Goal: Task Accomplishment & Management: Use online tool/utility

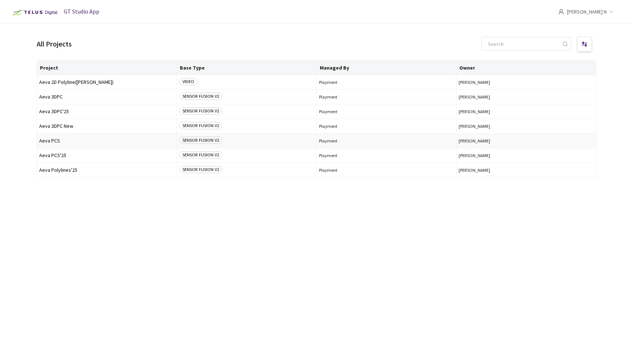
click at [53, 141] on span "Aeva PCS" at bounding box center [106, 140] width 135 height 5
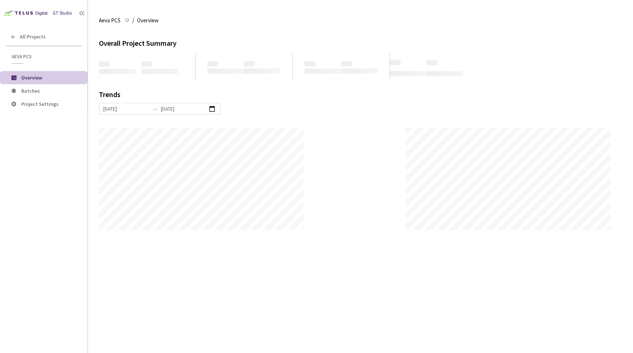
scroll to position [353, 633]
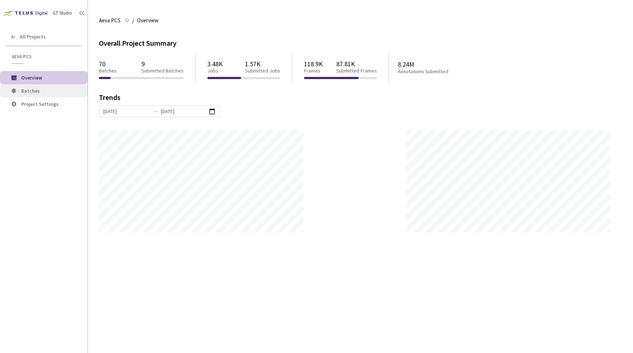
click at [41, 90] on span "Batches" at bounding box center [51, 91] width 60 height 6
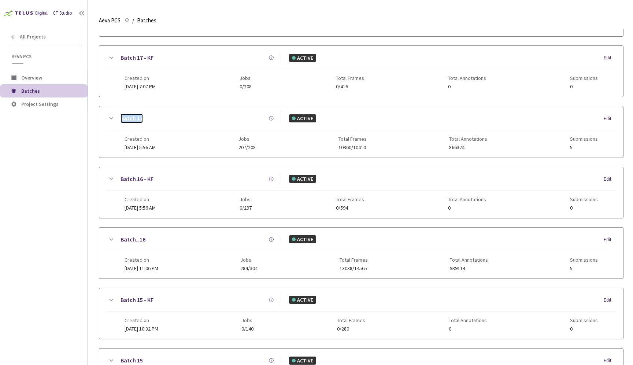
scroll to position [382, 0]
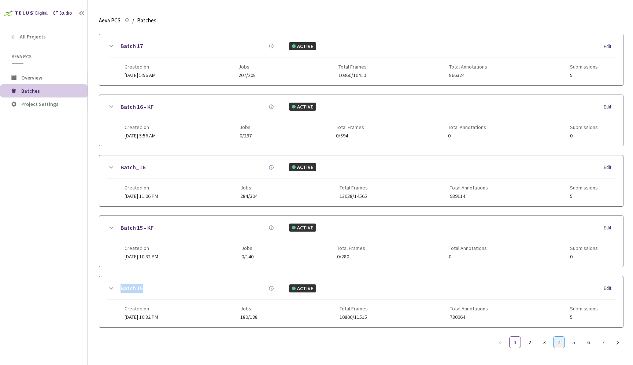
click at [558, 342] on link "4" at bounding box center [559, 342] width 11 height 11
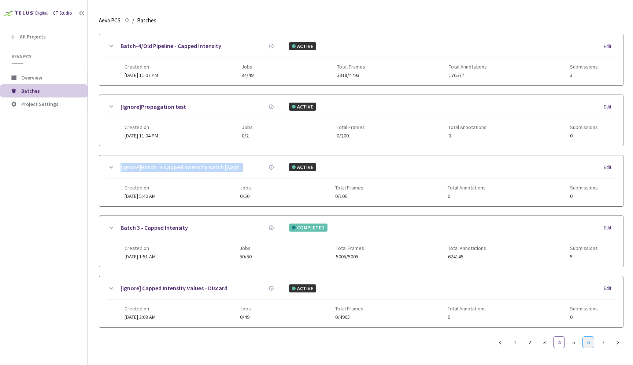
click at [589, 339] on link "6" at bounding box center [588, 342] width 11 height 11
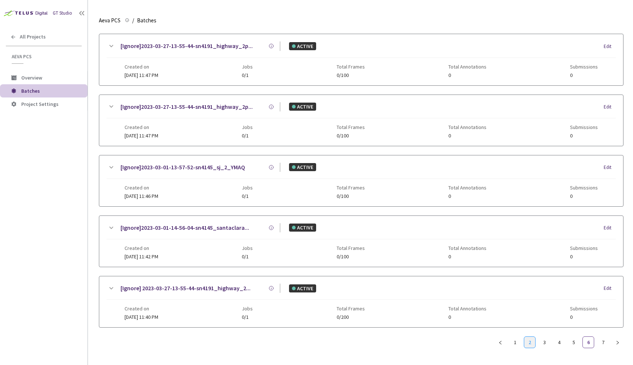
click at [531, 343] on link "2" at bounding box center [530, 342] width 11 height 11
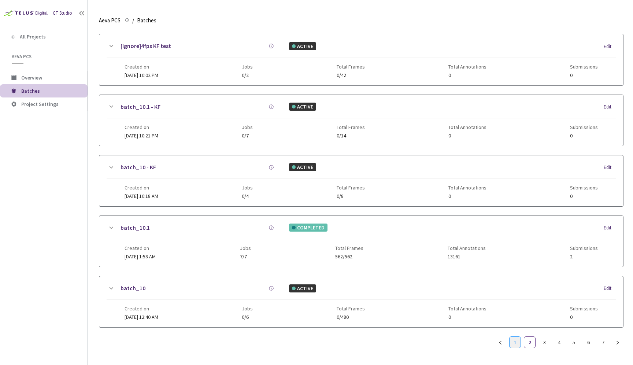
click at [517, 342] on link "1" at bounding box center [515, 342] width 11 height 11
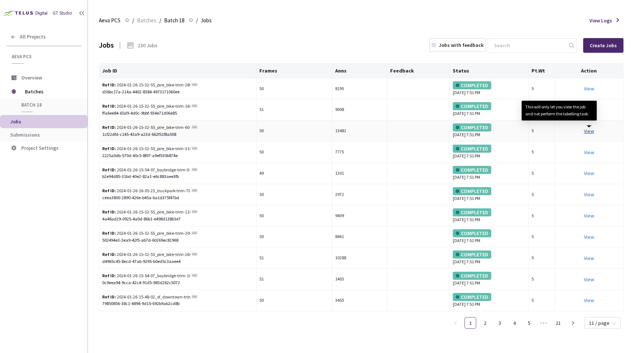
click at [591, 131] on link "View This will only let you view the job and not perform the labelling task." at bounding box center [589, 131] width 10 height 7
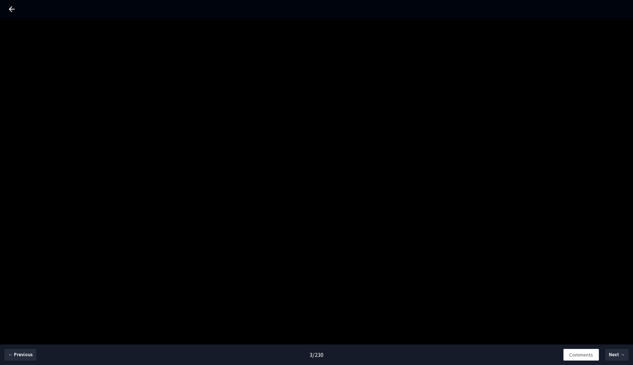
drag, startPoint x: 354, startPoint y: 151, endPoint x: 346, endPoint y: 178, distance: 28.1
click at [346, 178] on div "← Previous 3 / 230 Comments Next →" at bounding box center [316, 200] width 633 height 365
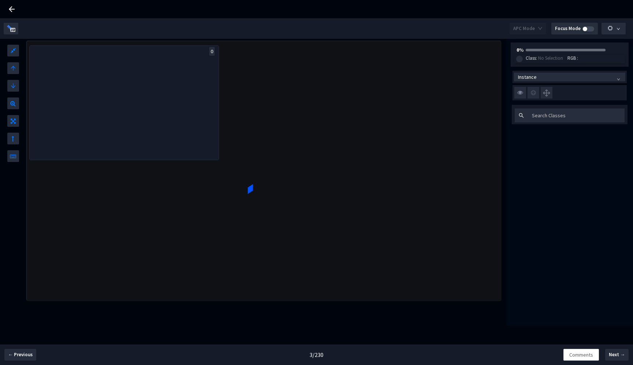
click at [310, 185] on div at bounding box center [264, 171] width 474 height 260
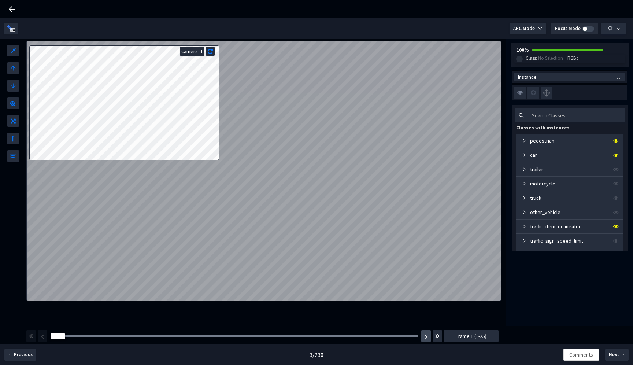
click at [425, 337] on img "button" at bounding box center [426, 337] width 3 height 4
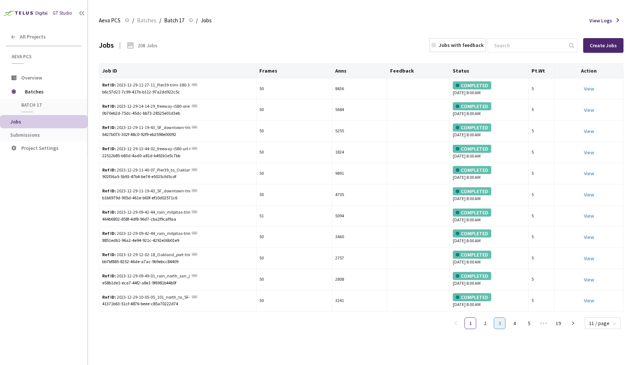
click at [503, 324] on link "3" at bounding box center [500, 323] width 11 height 11
click at [591, 217] on link "View This will only let you view the job and not perform the labelling task." at bounding box center [589, 216] width 10 height 7
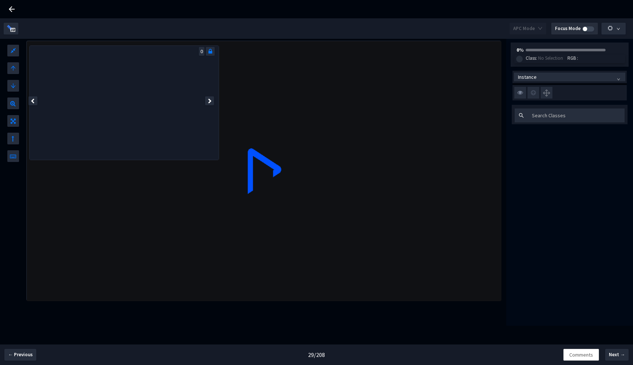
click at [271, 101] on div at bounding box center [264, 171] width 474 height 260
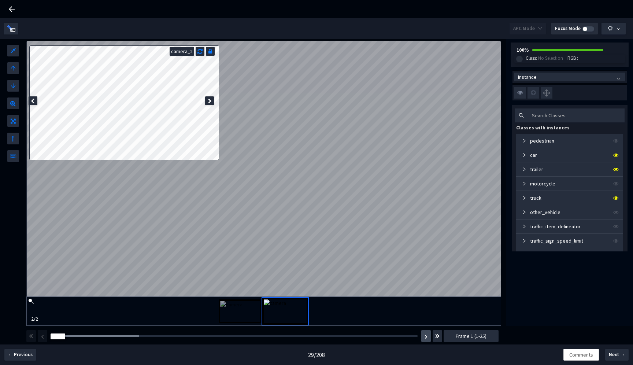
click at [426, 337] on img "button" at bounding box center [426, 337] width 3 height 4
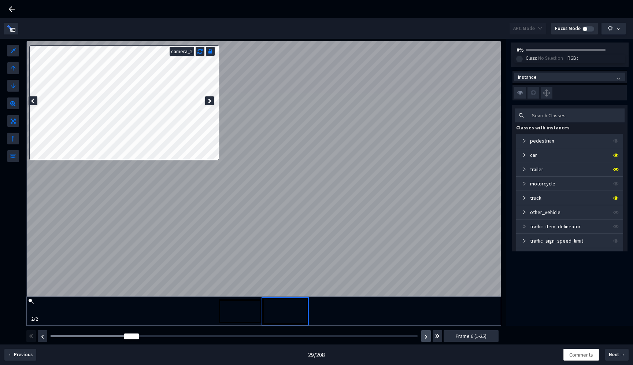
click at [426, 337] on img "button" at bounding box center [426, 337] width 3 height 4
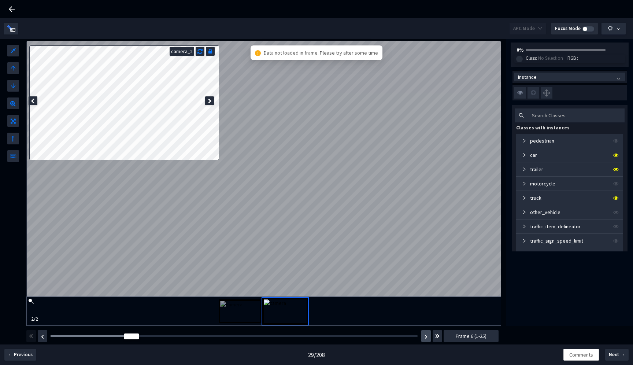
click at [426, 337] on img "button" at bounding box center [426, 337] width 3 height 4
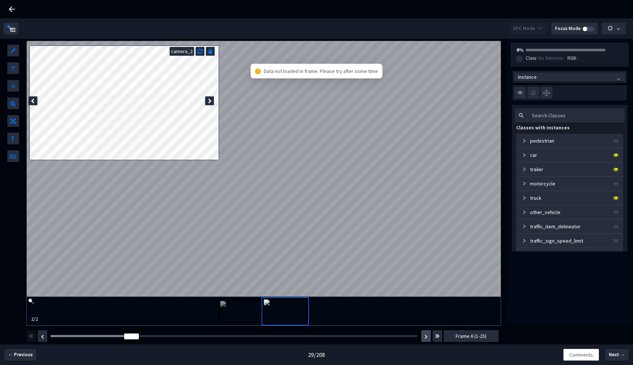
click at [426, 337] on img "button" at bounding box center [426, 337] width 3 height 4
click at [423, 335] on button "button" at bounding box center [427, 336] width 10 height 12
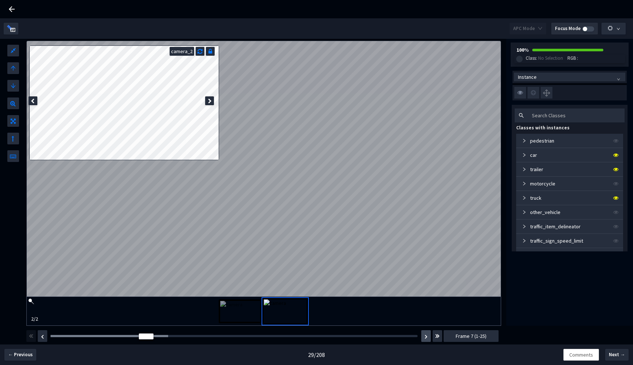
click at [425, 336] on img "button" at bounding box center [426, 337] width 3 height 4
click at [324, 337] on div at bounding box center [234, 336] width 367 height 2
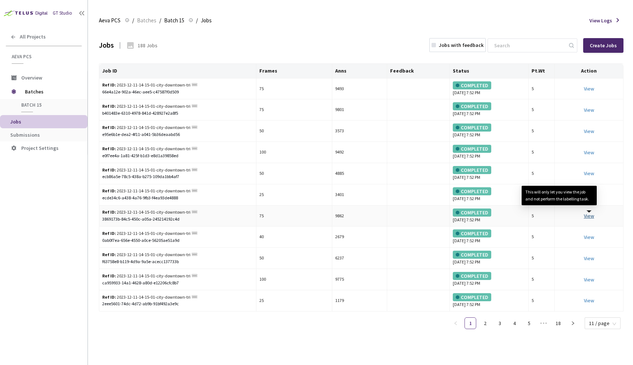
click at [588, 216] on link "View This will only let you view the job and not perform the labelling task." at bounding box center [589, 216] width 10 height 7
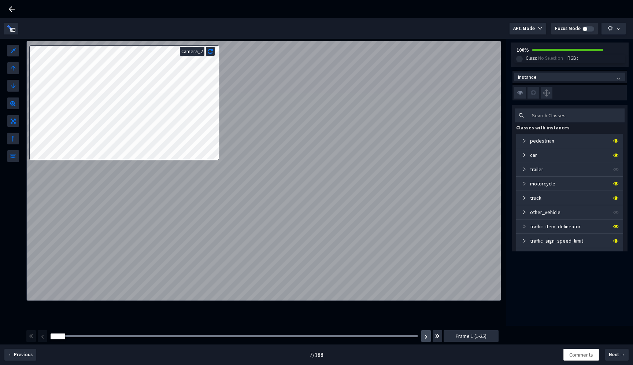
click at [426, 335] on img "button" at bounding box center [426, 337] width 3 height 4
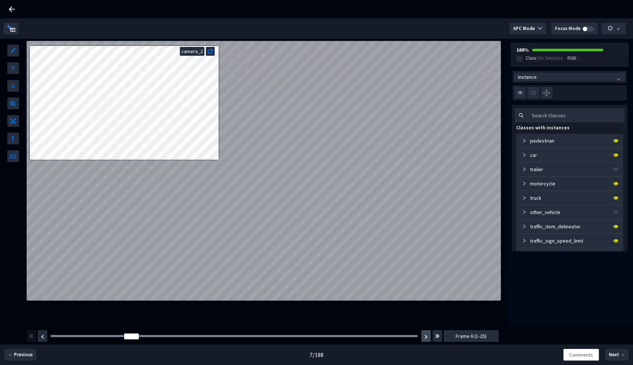
click at [426, 335] on img "button" at bounding box center [426, 337] width 3 height 4
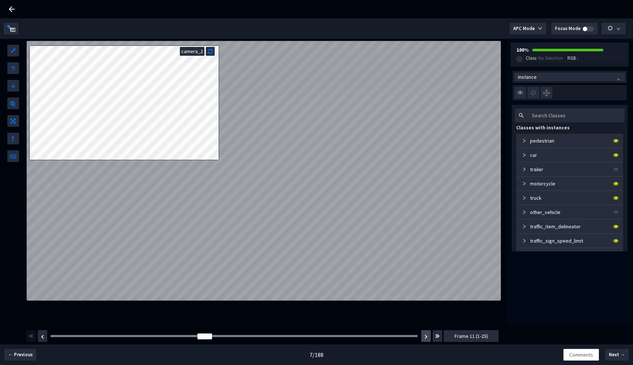
click at [426, 335] on img "button" at bounding box center [426, 337] width 3 height 4
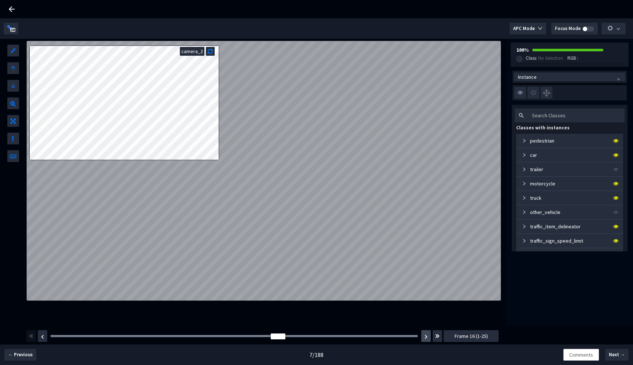
click at [426, 335] on img "button" at bounding box center [426, 337] width 3 height 4
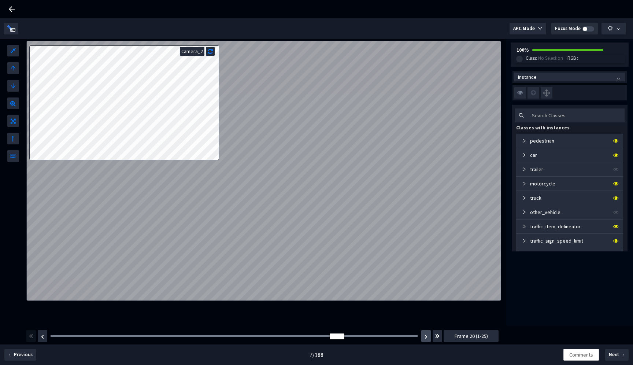
click at [426, 335] on img "button" at bounding box center [426, 337] width 3 height 4
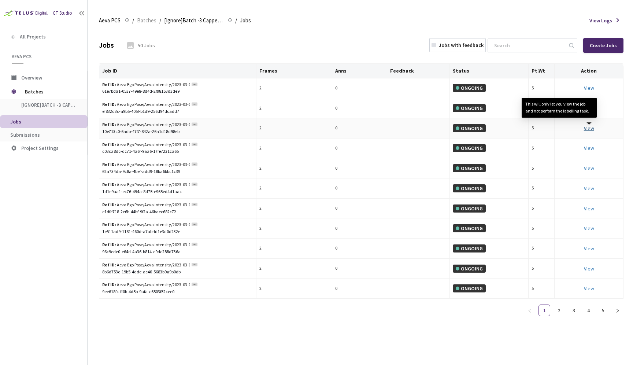
click at [592, 127] on link "View This will only let you view the job and not perform the labelling task." at bounding box center [589, 128] width 10 height 7
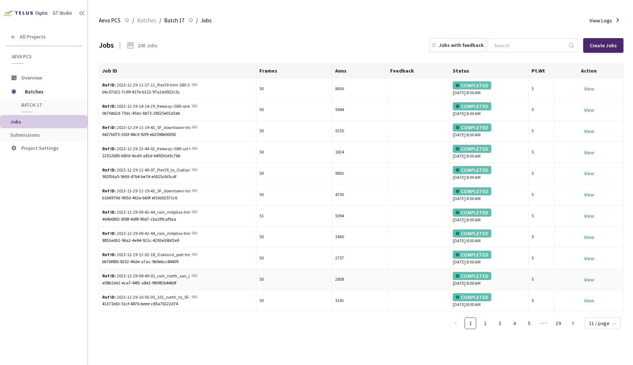
click at [595, 280] on div "View" at bounding box center [589, 280] width 63 height 8
click at [502, 322] on link "3" at bounding box center [500, 323] width 11 height 11
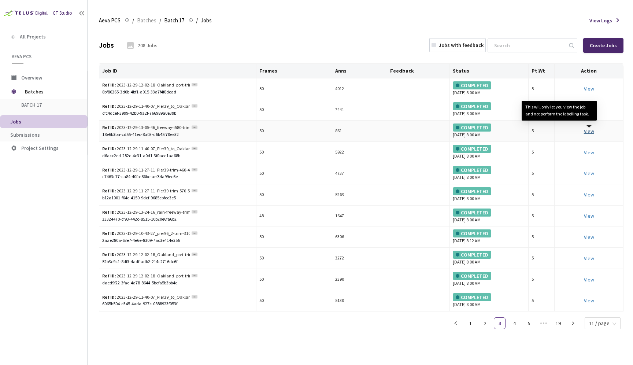
click at [593, 131] on link "View This will only let you view the job and not perform the labelling task." at bounding box center [589, 131] width 10 height 7
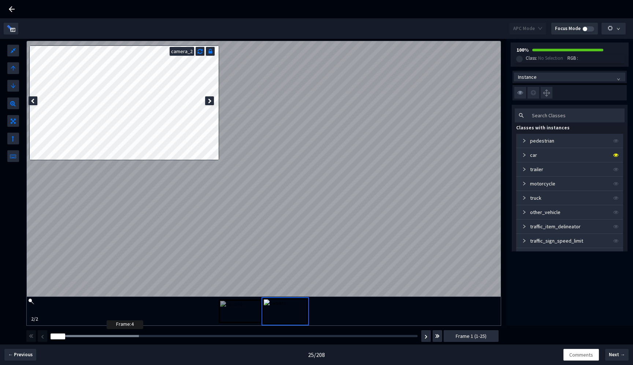
click at [109, 335] on div at bounding box center [95, 336] width 88 height 2
click at [133, 335] on div "Frame : 5" at bounding box center [234, 336] width 372 height 7
click at [133, 337] on div at bounding box center [95, 336] width 88 height 2
click at [170, 337] on div "Frame : 9" at bounding box center [234, 336] width 367 height 2
click at [239, 337] on div "Frame : 13" at bounding box center [234, 336] width 367 height 2
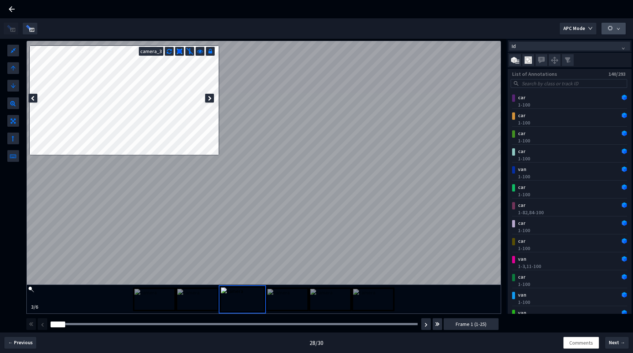
click at [618, 32] on button "button" at bounding box center [614, 29] width 24 height 12
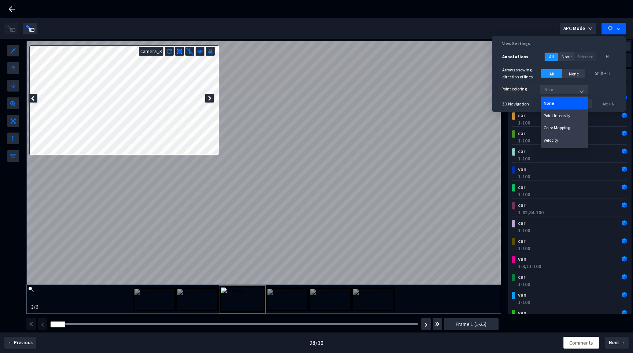
click at [562, 91] on span "None" at bounding box center [565, 89] width 40 height 11
click at [562, 128] on div "Color Mapping" at bounding box center [565, 127] width 42 height 5
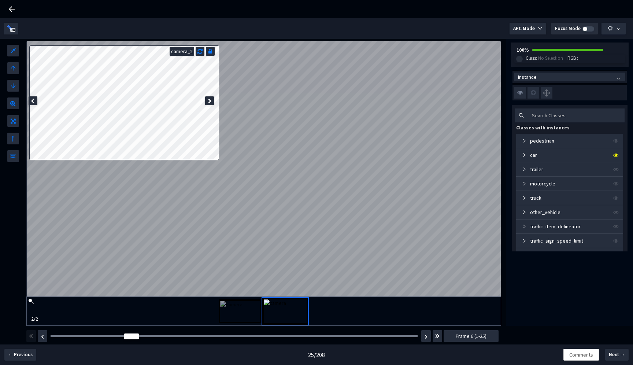
click at [180, 335] on div "Frame : 9" at bounding box center [234, 336] width 372 height 7
click at [182, 338] on div "Frame : 9" at bounding box center [234, 336] width 372 height 7
click at [183, 337] on div at bounding box center [234, 336] width 367 height 2
click at [214, 336] on div at bounding box center [234, 336] width 367 height 2
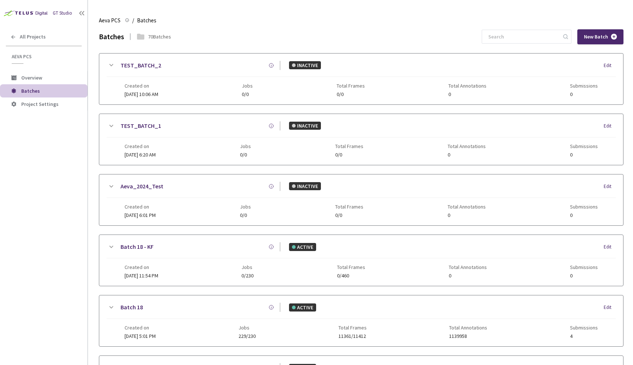
scroll to position [382, 0]
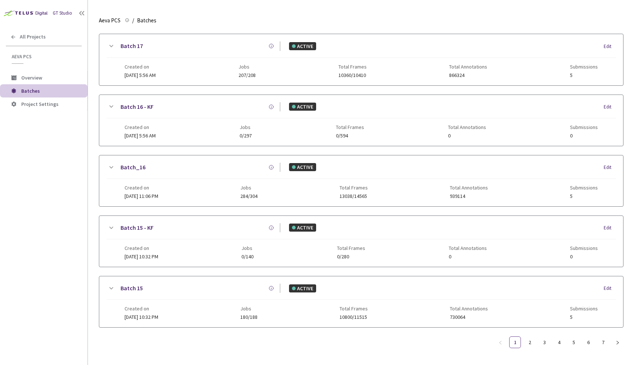
click at [358, 18] on div "Aeva PCS Aeva PCS / Batches Batches" at bounding box center [361, 21] width 525 height 18
